Goal: Information Seeking & Learning: Understand process/instructions

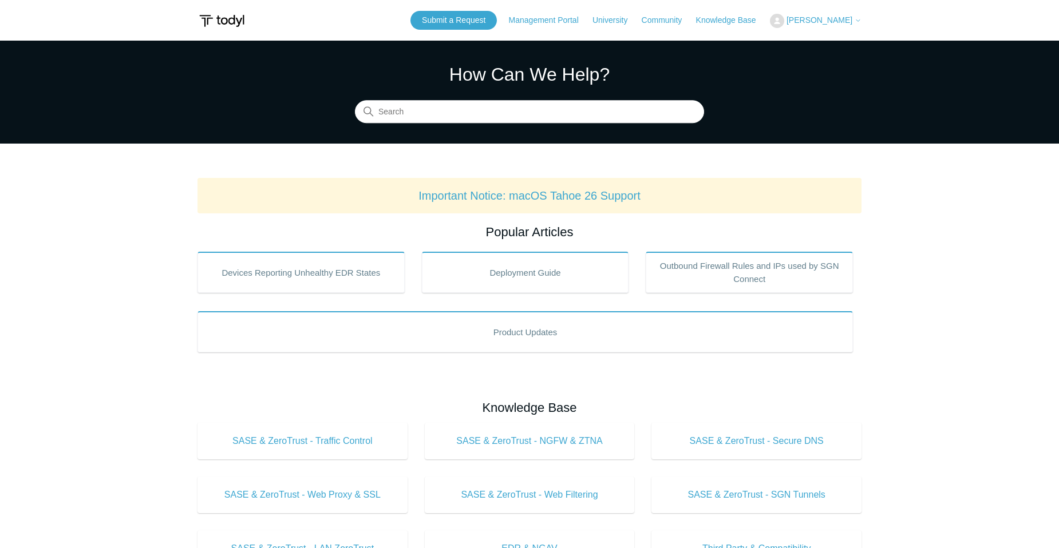
click at [837, 17] on span "[PERSON_NAME]" at bounding box center [819, 19] width 66 height 9
click at [838, 42] on link "My Support Requests" at bounding box center [826, 45] width 112 height 20
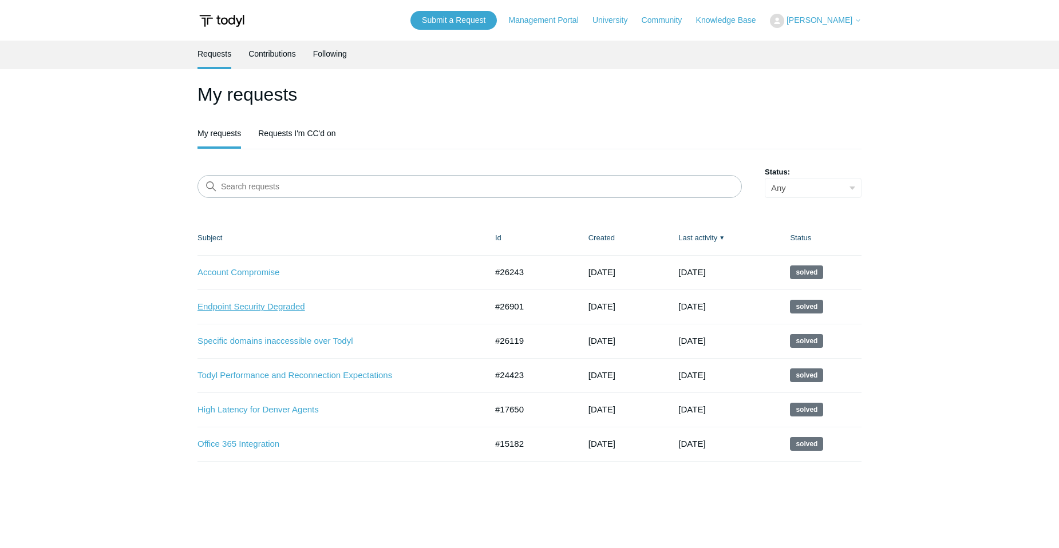
click at [288, 311] on link "Endpoint Security Degraded" at bounding box center [333, 306] width 272 height 13
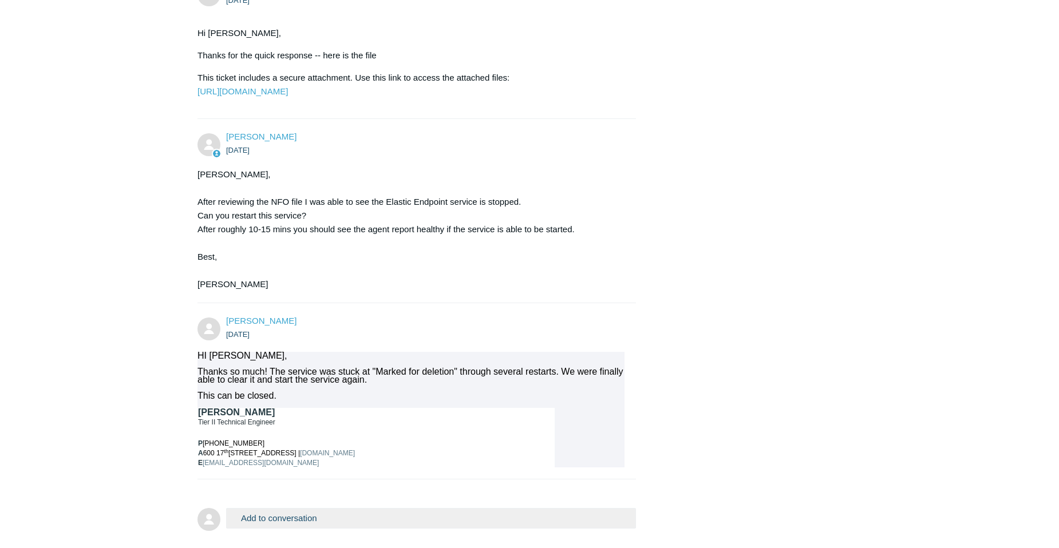
scroll to position [1007, 0]
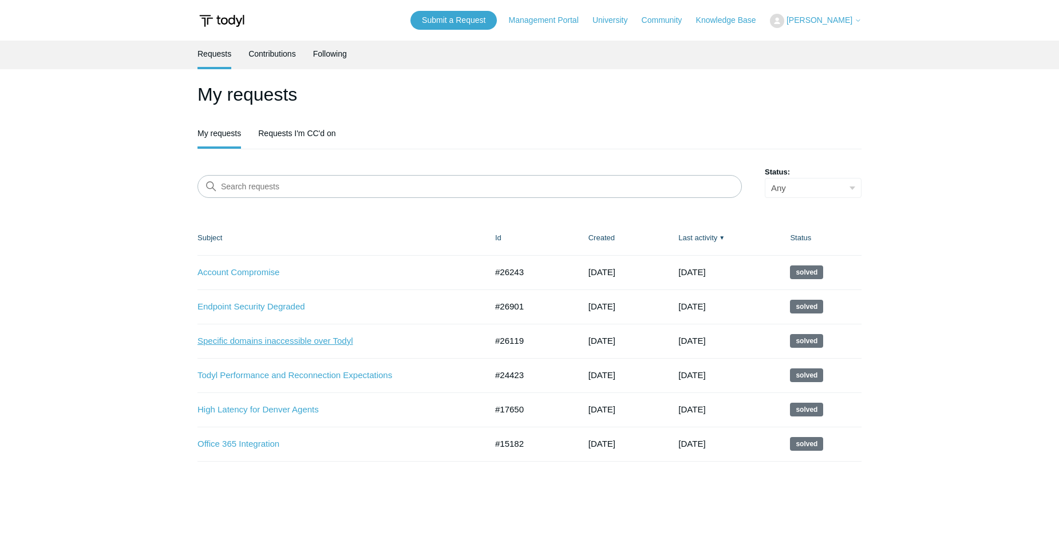
click at [259, 344] on link "Specific domains inaccessible over Todyl" at bounding box center [333, 341] width 272 height 13
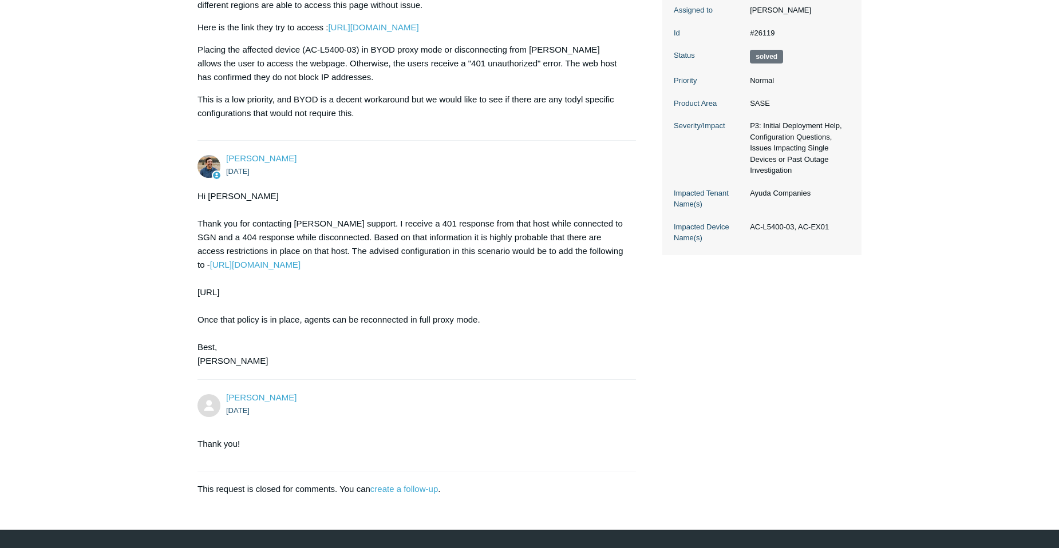
scroll to position [279, 0]
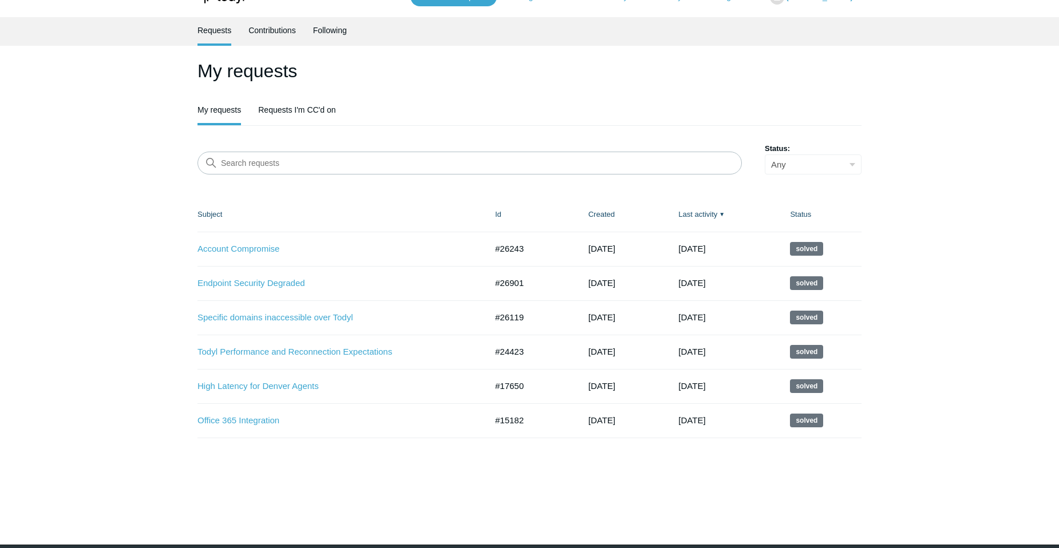
scroll to position [65, 0]
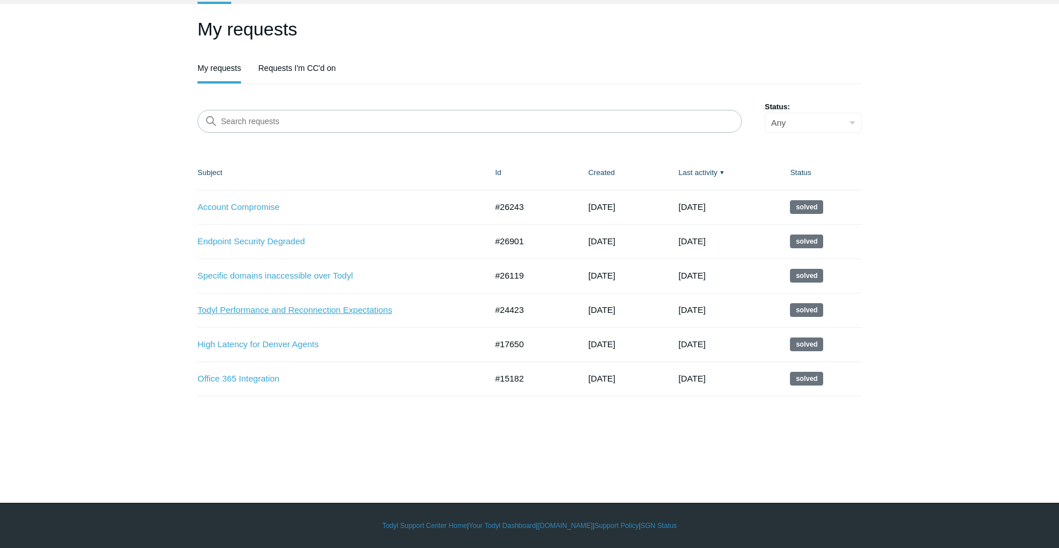
click at [314, 313] on link "Todyl Performance and Reconnection Expectations" at bounding box center [333, 310] width 272 height 13
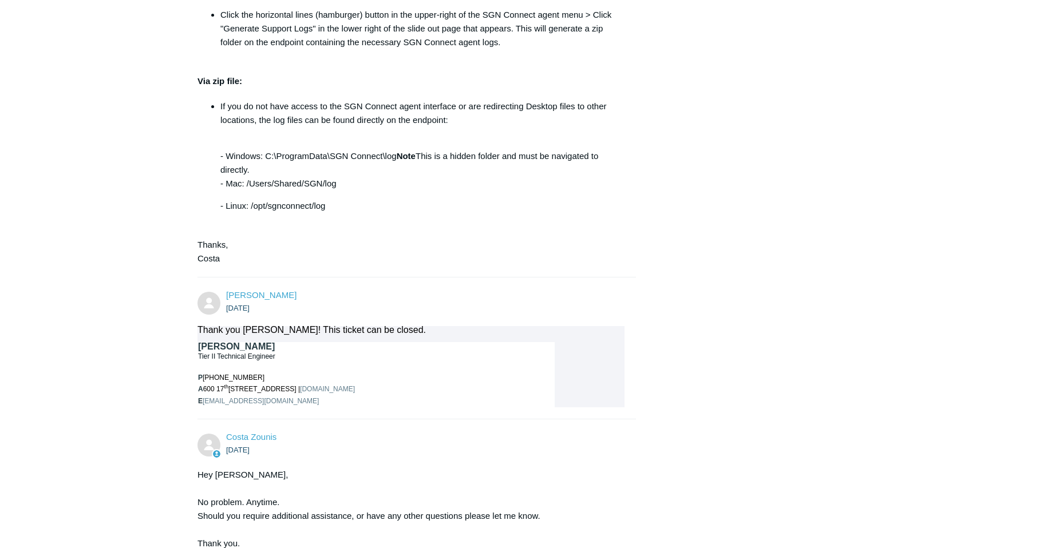
scroll to position [921, 0]
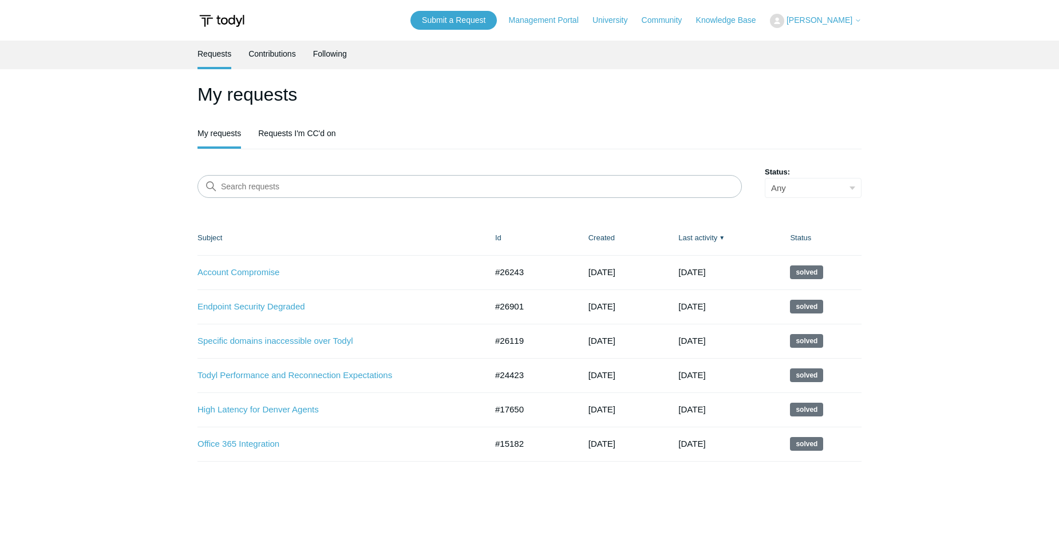
scroll to position [65, 0]
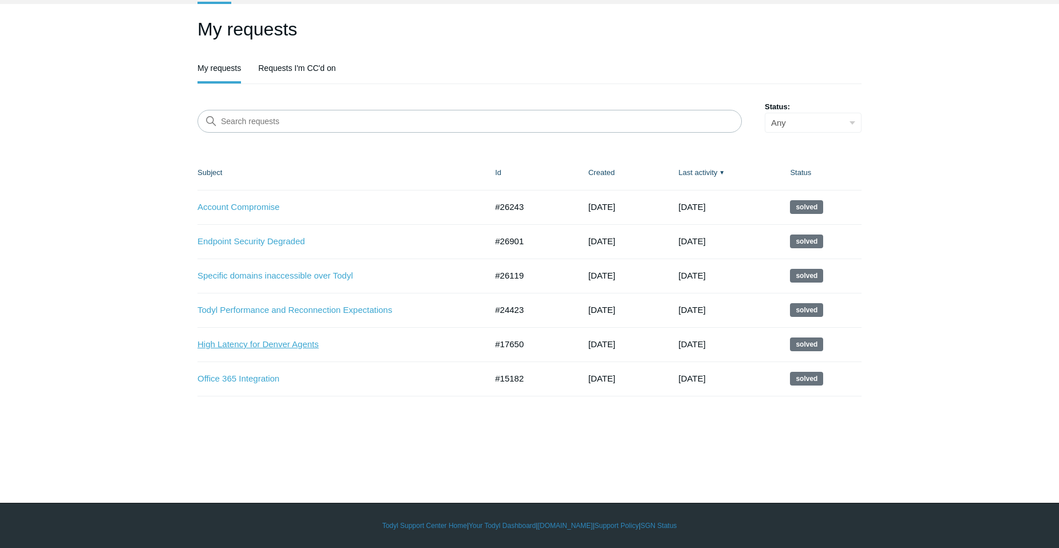
click at [279, 347] on link "High Latency for Denver Agents" at bounding box center [333, 344] width 272 height 13
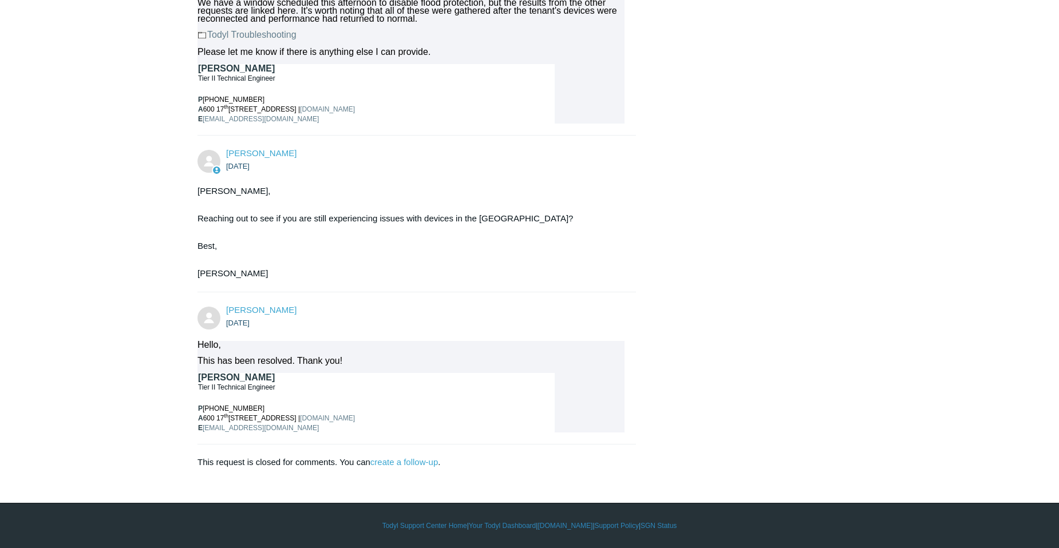
scroll to position [836, 0]
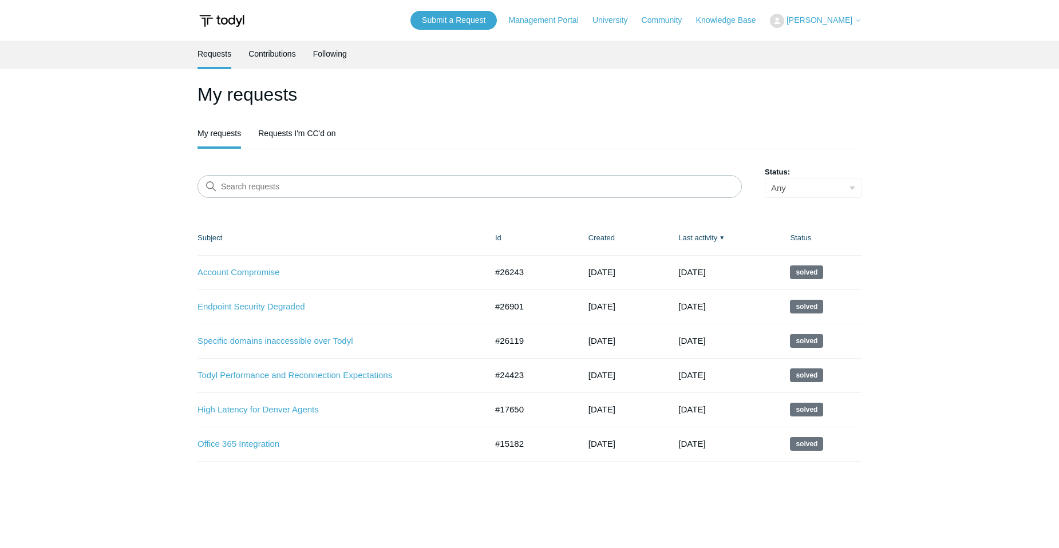
scroll to position [65, 0]
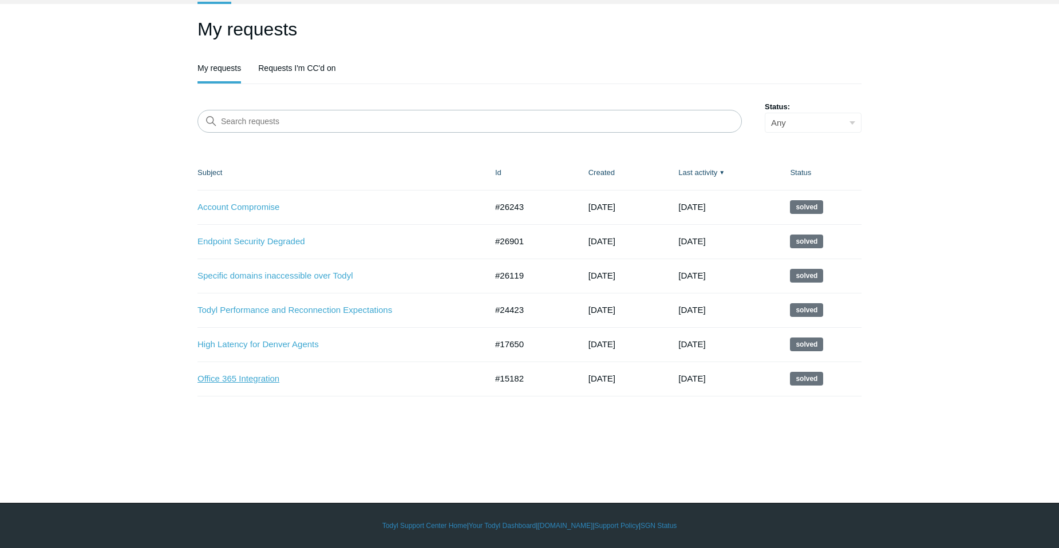
click at [257, 381] on link "Office 365 Integration" at bounding box center [333, 379] width 272 height 13
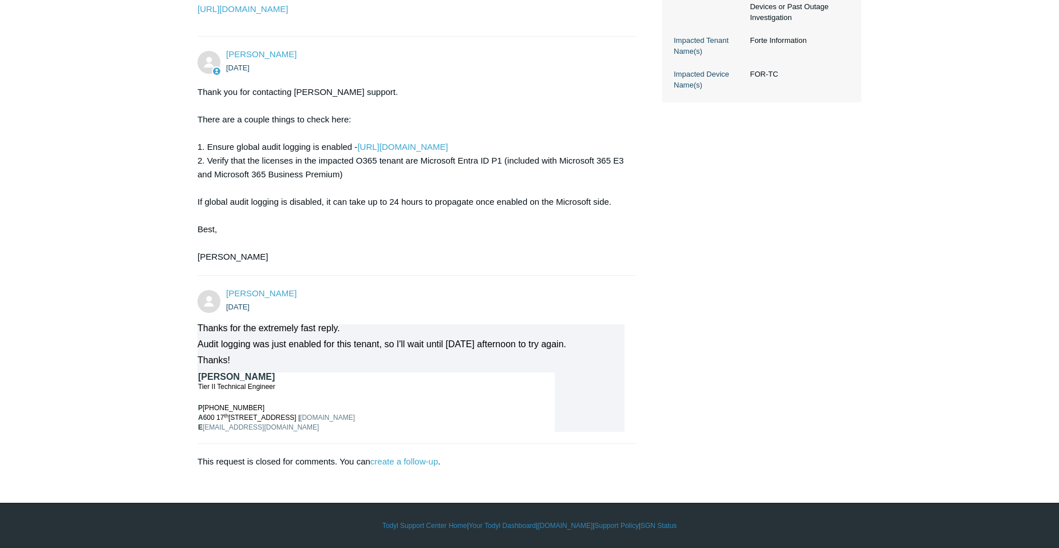
scroll to position [446, 0]
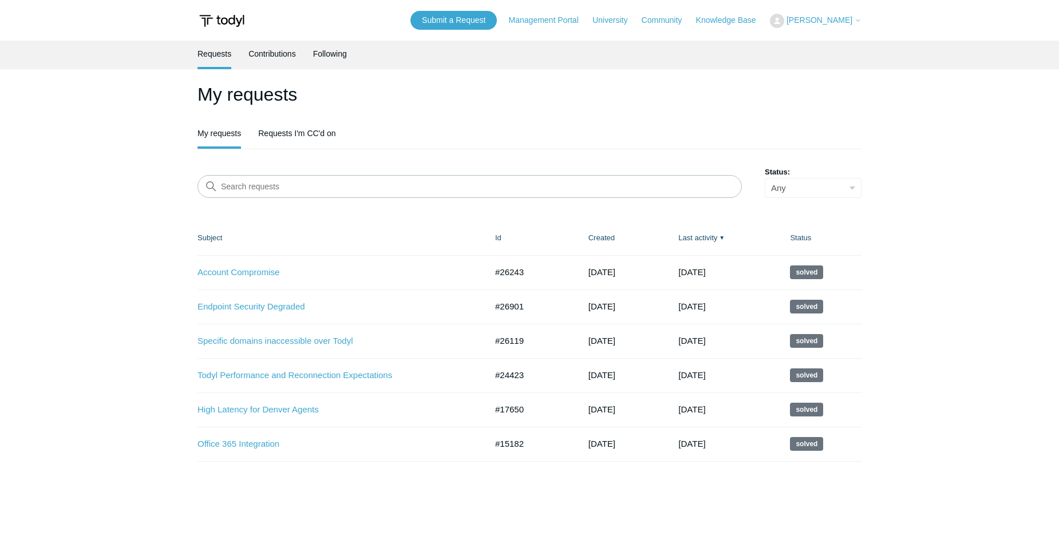
scroll to position [65, 0]
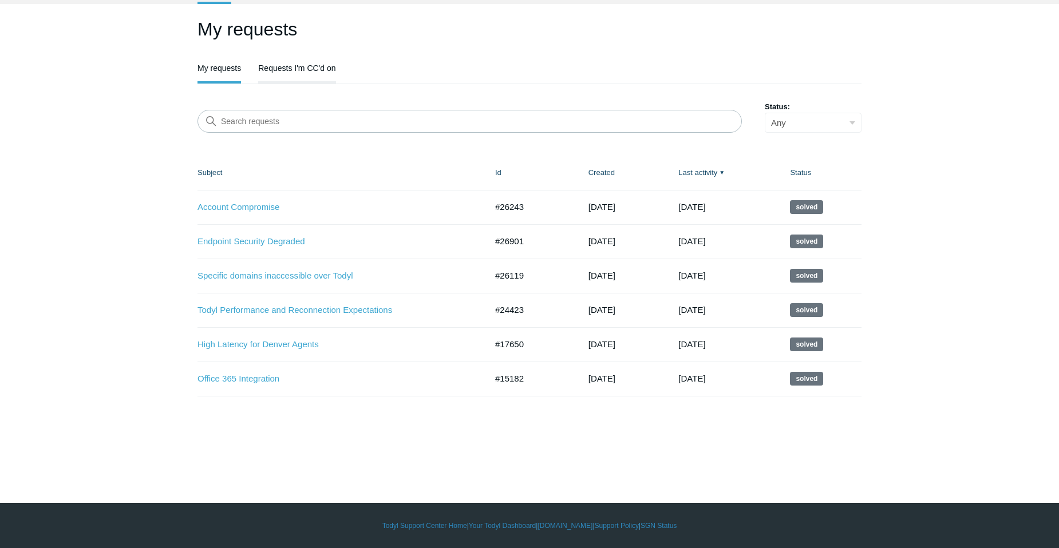
click at [306, 66] on link "Requests I'm CC'd on" at bounding box center [296, 67] width 77 height 24
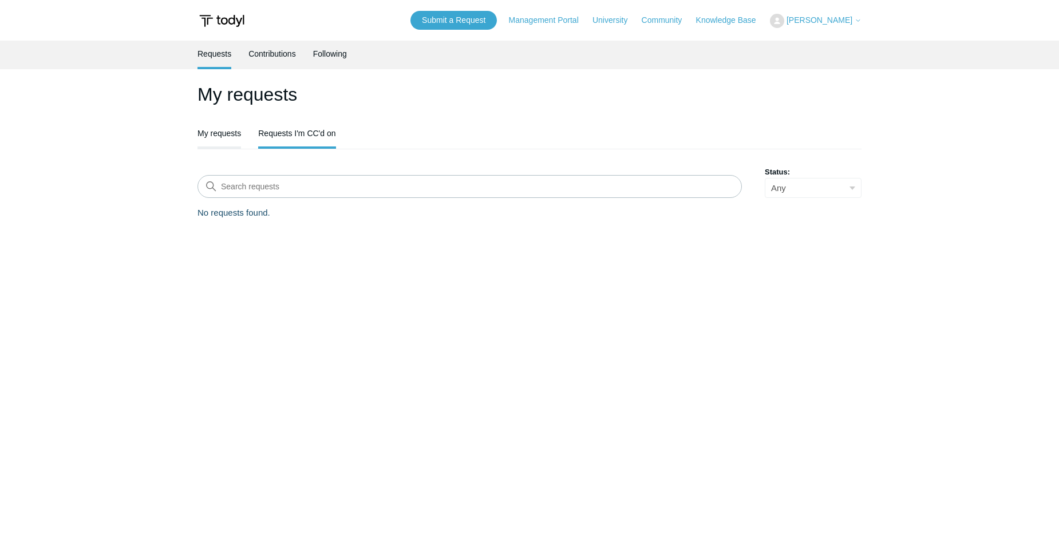
click at [217, 135] on link "My requests" at bounding box center [218, 132] width 43 height 24
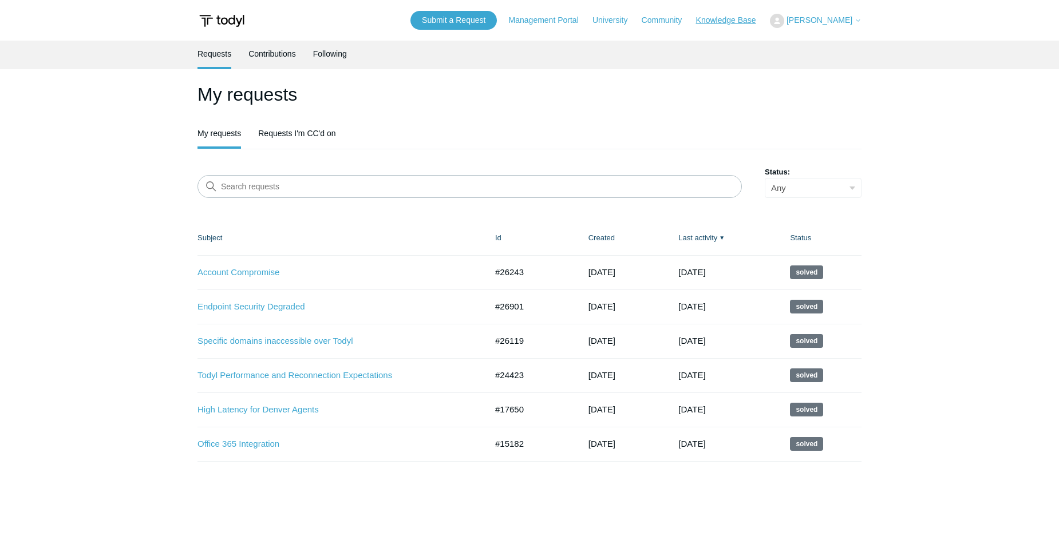
click at [746, 23] on link "Knowledge Base" at bounding box center [732, 20] width 72 height 12
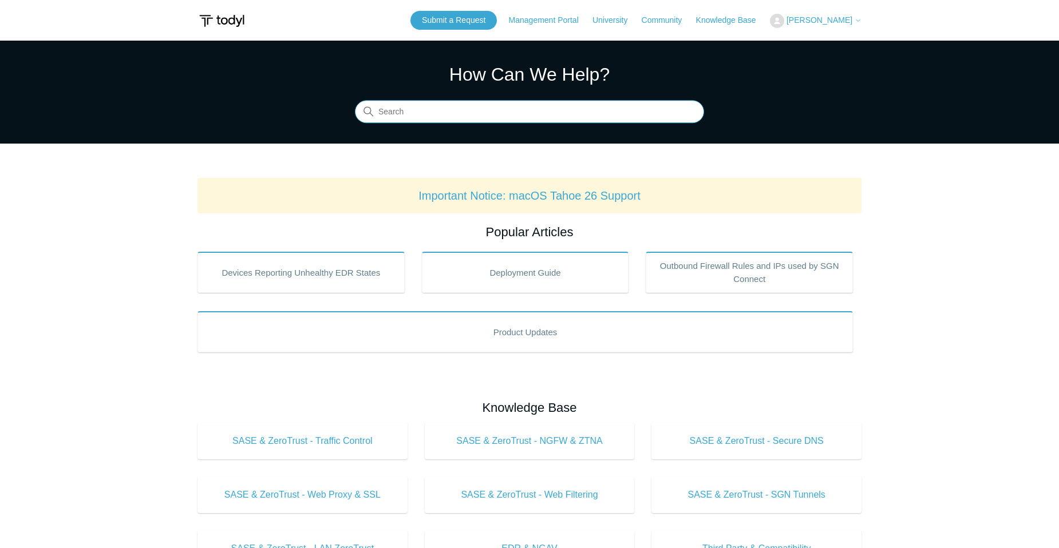
click at [589, 122] on input "Search" at bounding box center [529, 112] width 349 height 23
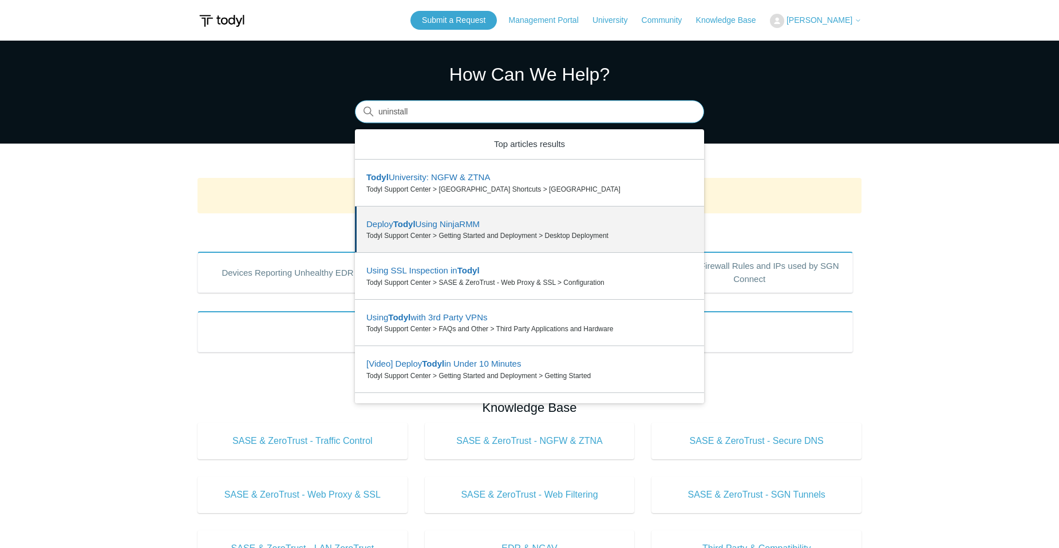
type input "uninstall"
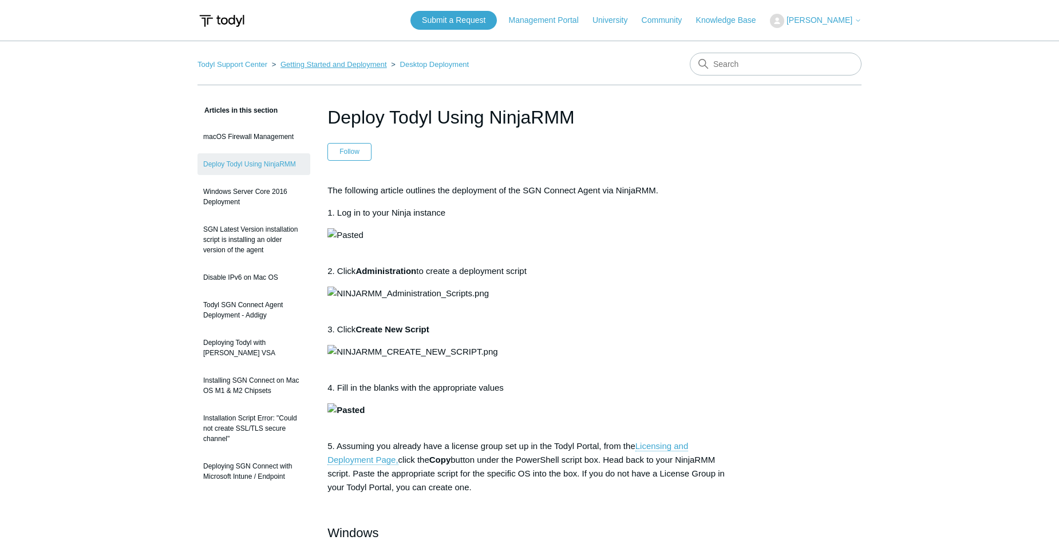
click at [295, 66] on link "Getting Started and Deployment" at bounding box center [333, 64] width 106 height 9
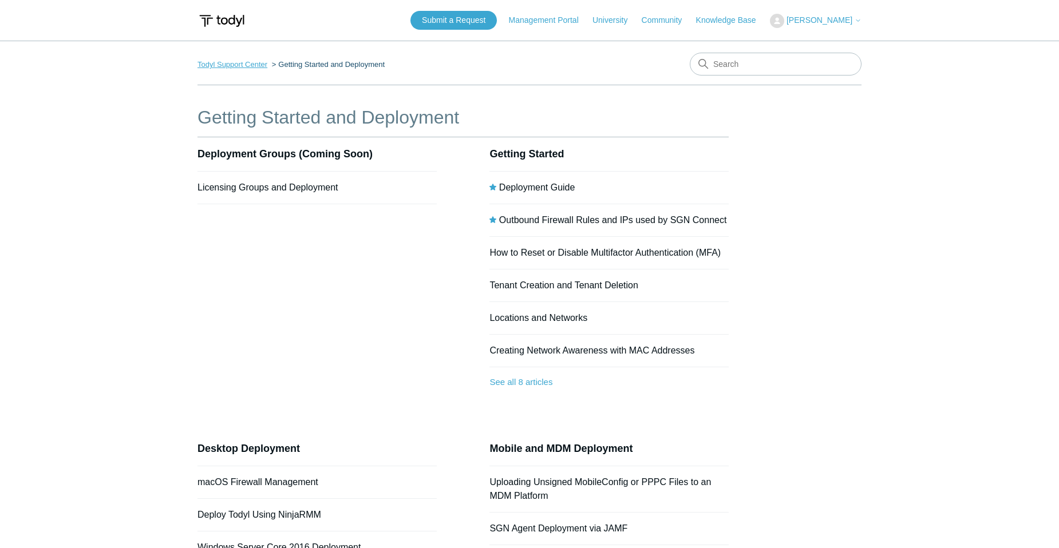
click at [242, 64] on link "Todyl Support Center" at bounding box center [232, 64] width 70 height 9
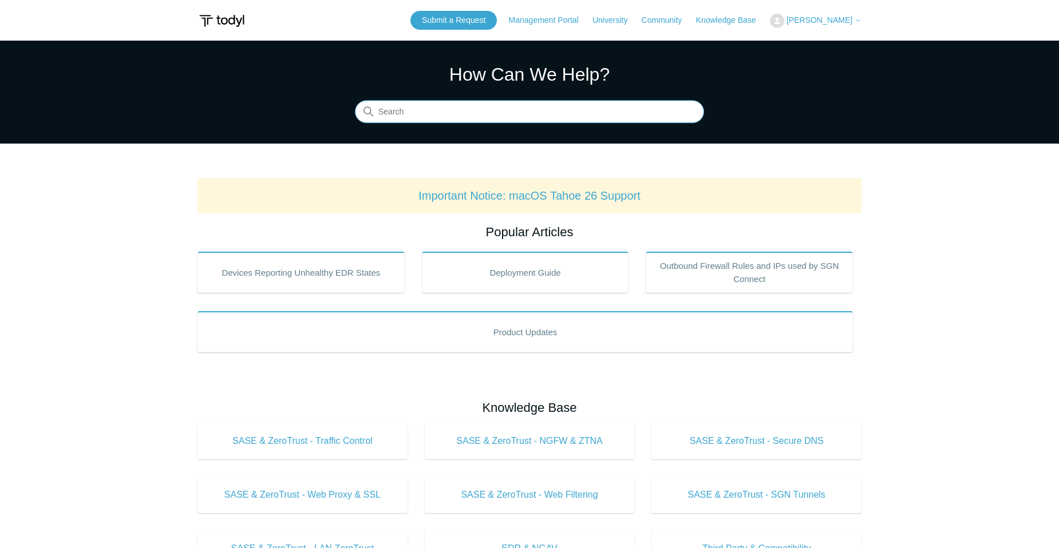
click at [608, 118] on input "Search" at bounding box center [529, 112] width 349 height 23
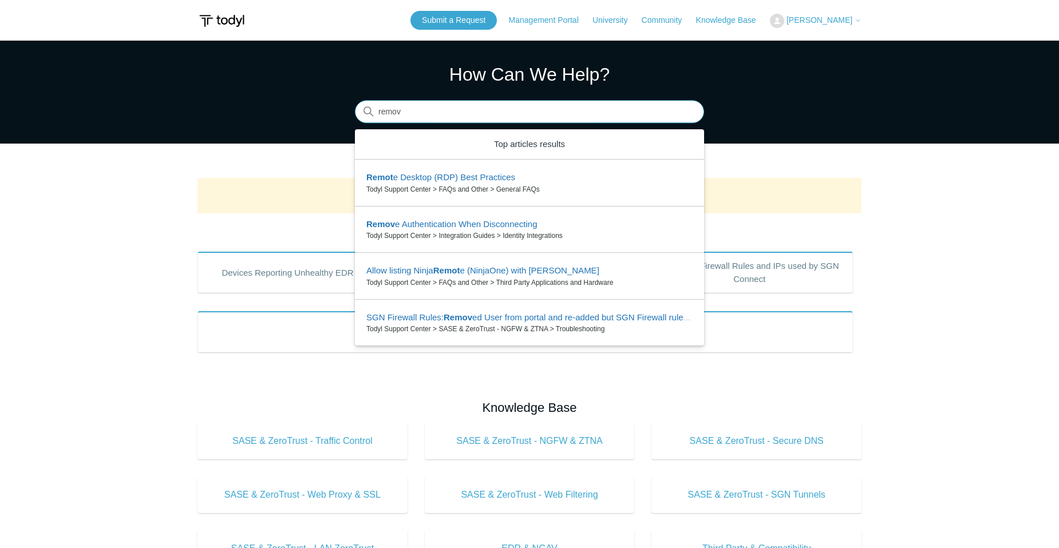
type input "remove"
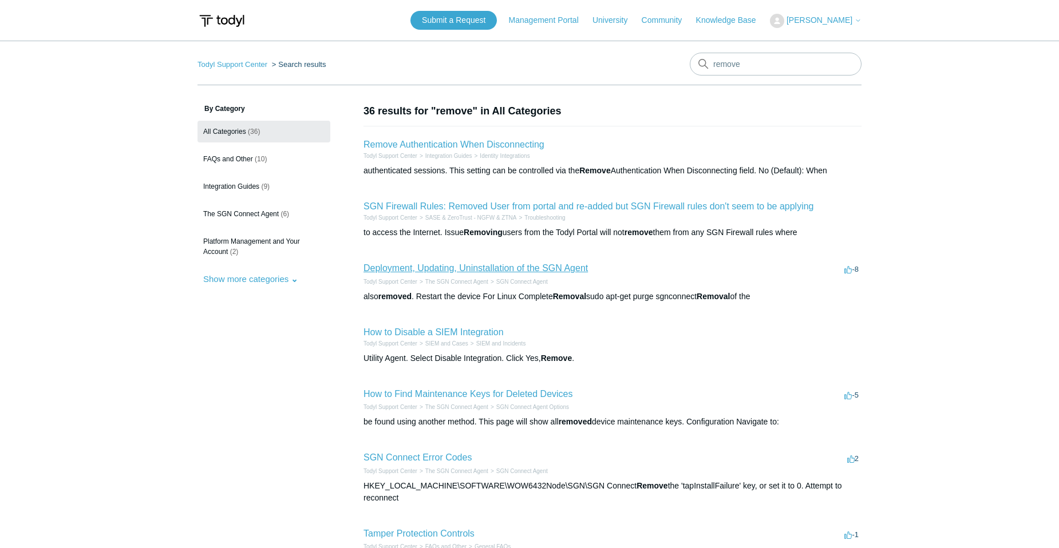
click at [556, 267] on link "Deployment, Updating, Uninstallation of the SGN Agent" at bounding box center [475, 268] width 224 height 10
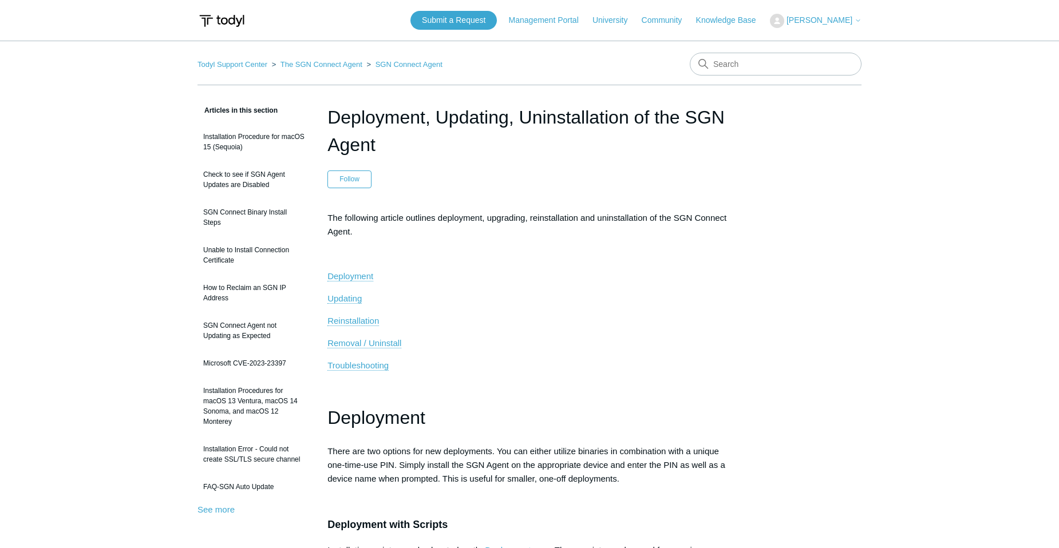
click at [350, 349] on p "Removal / Uninstall" at bounding box center [529, 344] width 404 height 14
click at [362, 343] on span "Removal / Uninstall" at bounding box center [364, 343] width 74 height 10
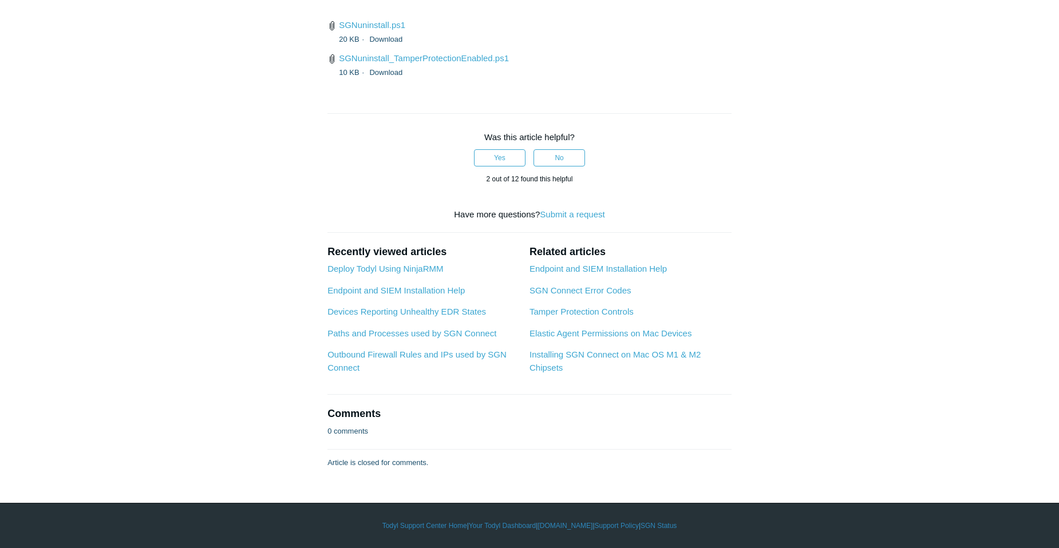
scroll to position [2970, 0]
drag, startPoint x: 622, startPoint y: 428, endPoint x: 314, endPoint y: 360, distance: 314.7
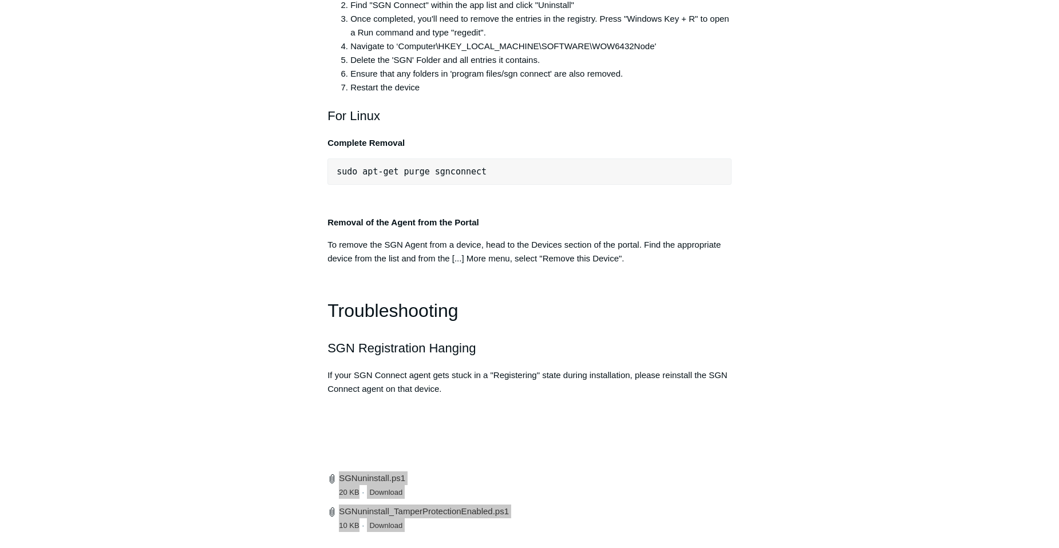
scroll to position [2455, 0]
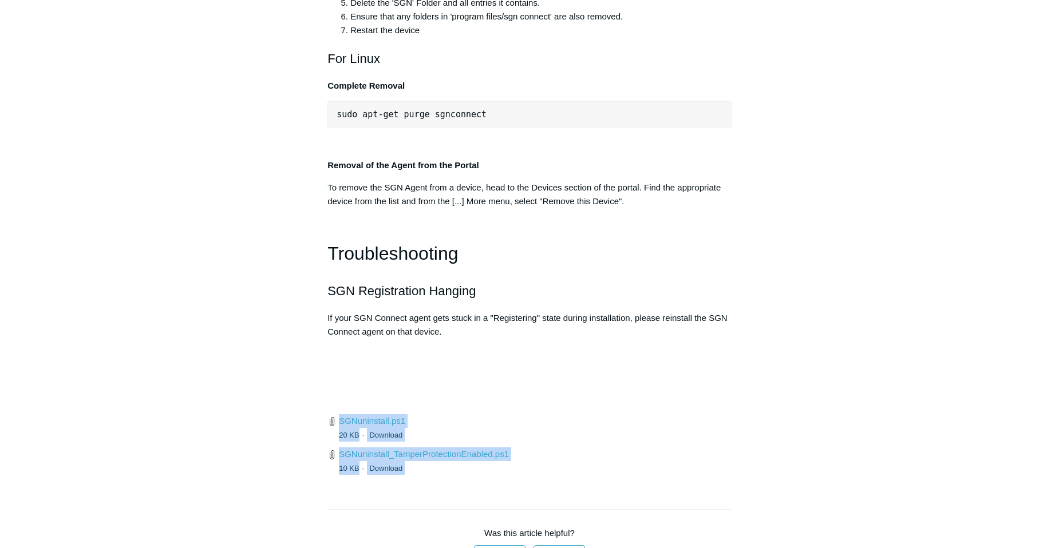
drag, startPoint x: 511, startPoint y: 216, endPoint x: 497, endPoint y: 215, distance: 14.3
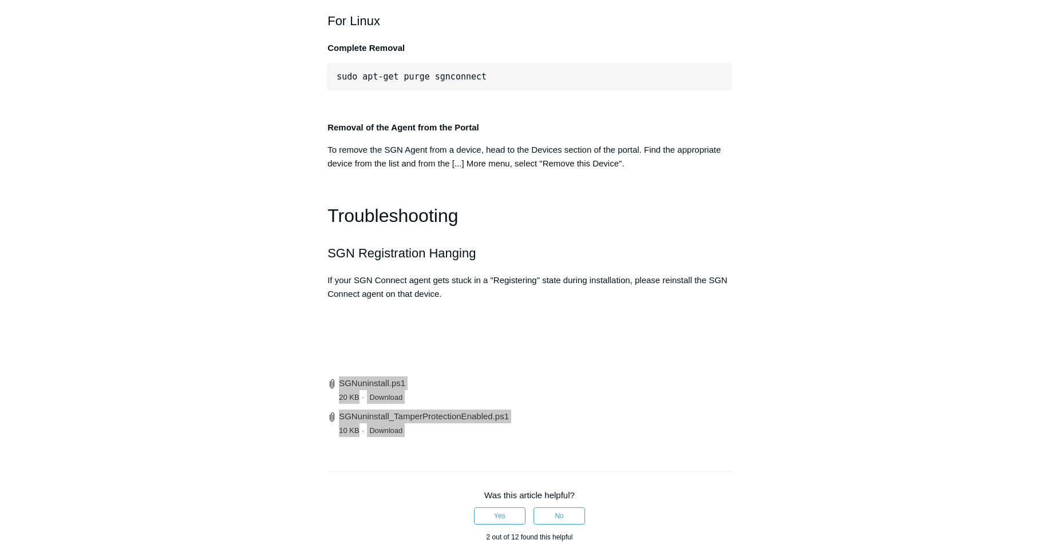
scroll to position [2512, 0]
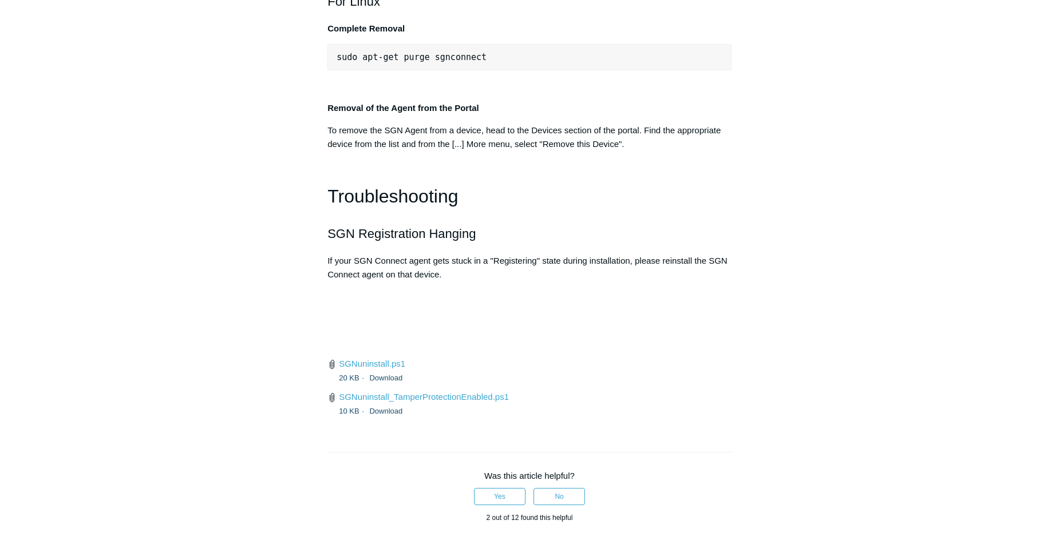
drag, startPoint x: 499, startPoint y: 432, endPoint x: 316, endPoint y: 337, distance: 206.3
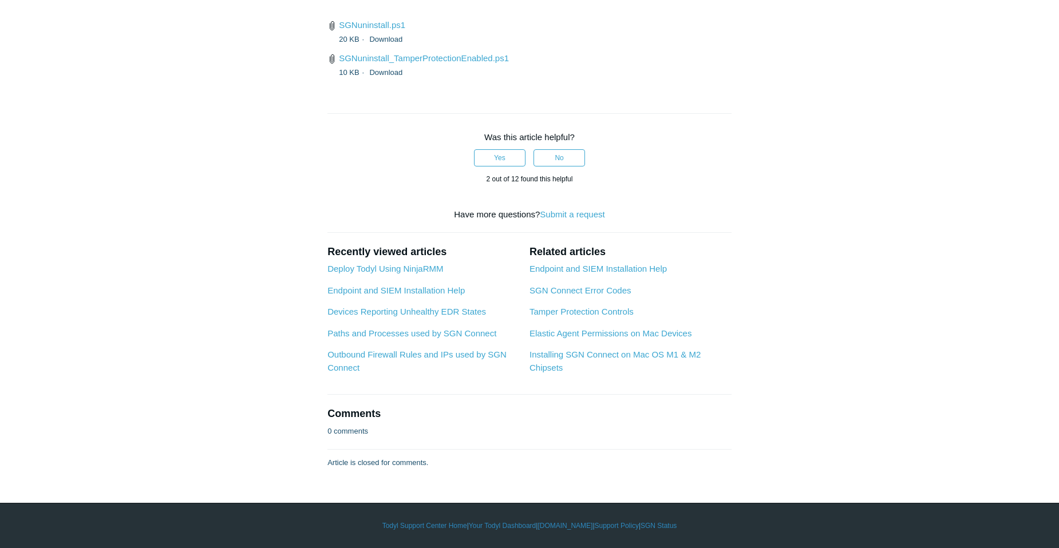
scroll to position [3021, 0]
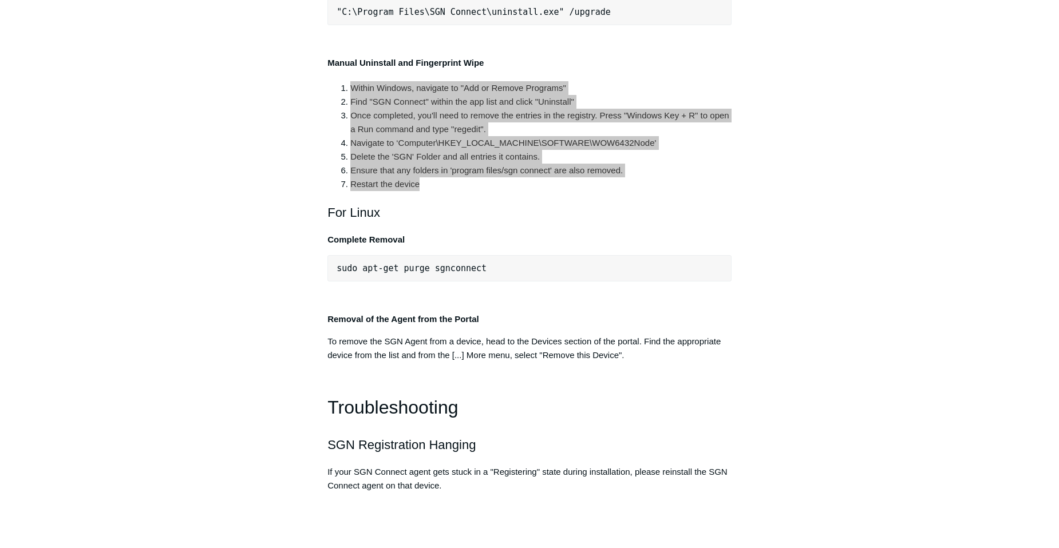
scroll to position [2277, 0]
